Goal: Information Seeking & Learning: Find specific fact

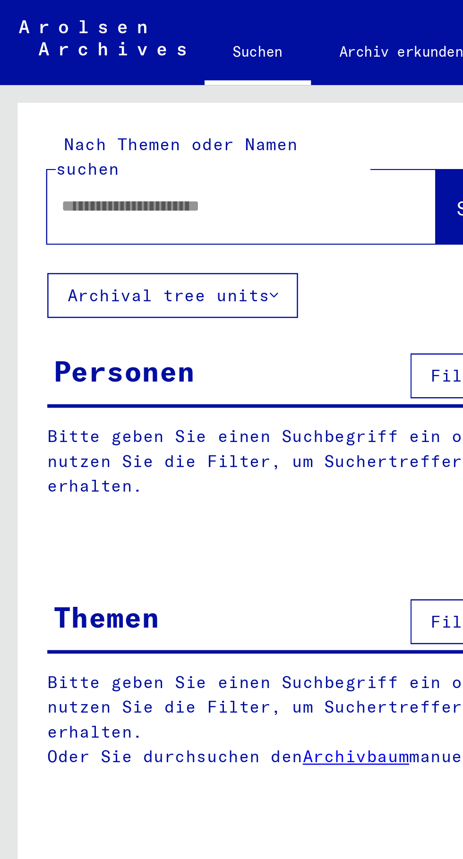
click at [44, 77] on input "text" at bounding box center [88, 82] width 127 height 10
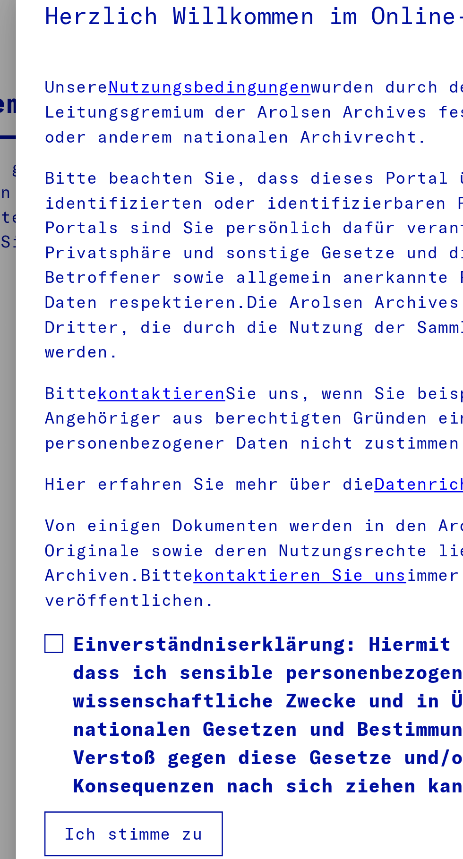
scroll to position [234, 0]
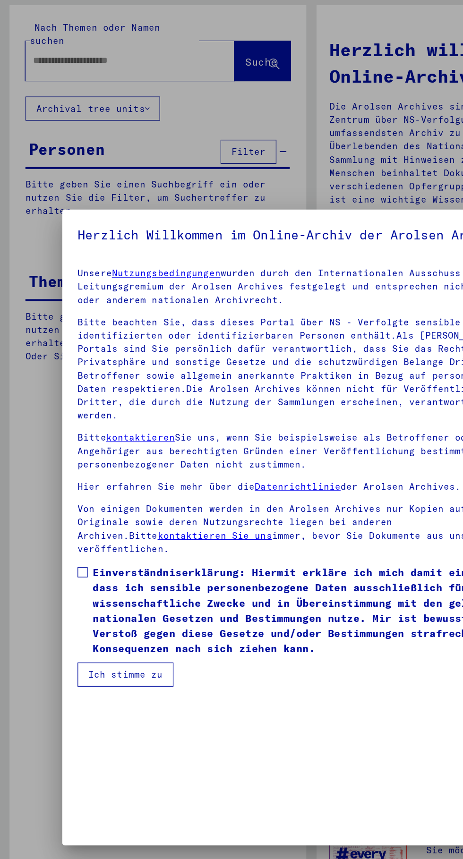
click at [62, 467] on span at bounding box center [62, 463] width 8 height 8
click at [107, 548] on button "Ich stimme zu" at bounding box center [93, 539] width 71 height 18
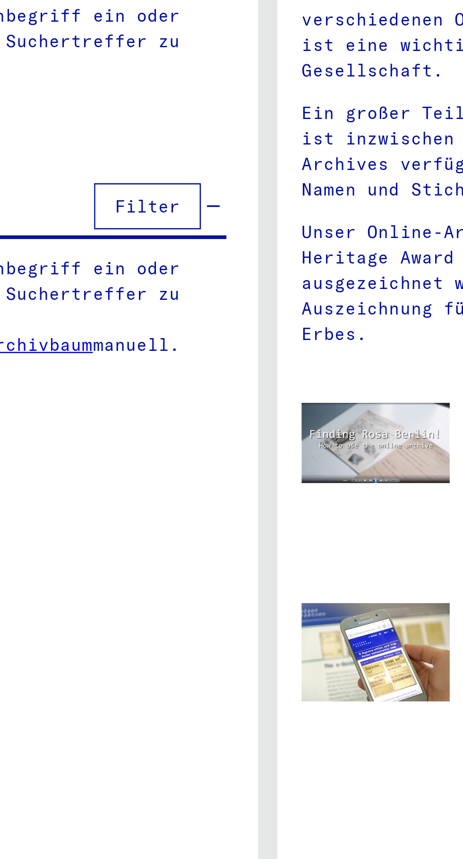
scroll to position [0, 0]
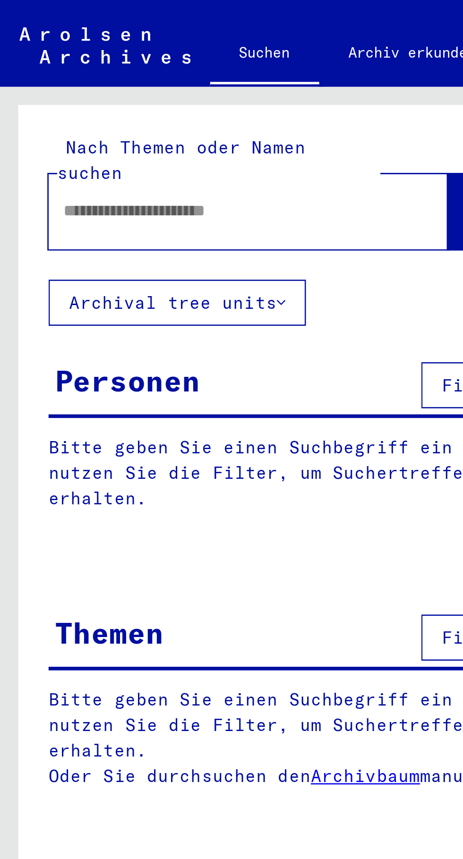
click at [43, 77] on input "text" at bounding box center [85, 82] width 121 height 10
type input "*****"
click at [91, 109] on button "Archival tree units" at bounding box center [69, 118] width 100 height 18
